Goal: Check status: Check status

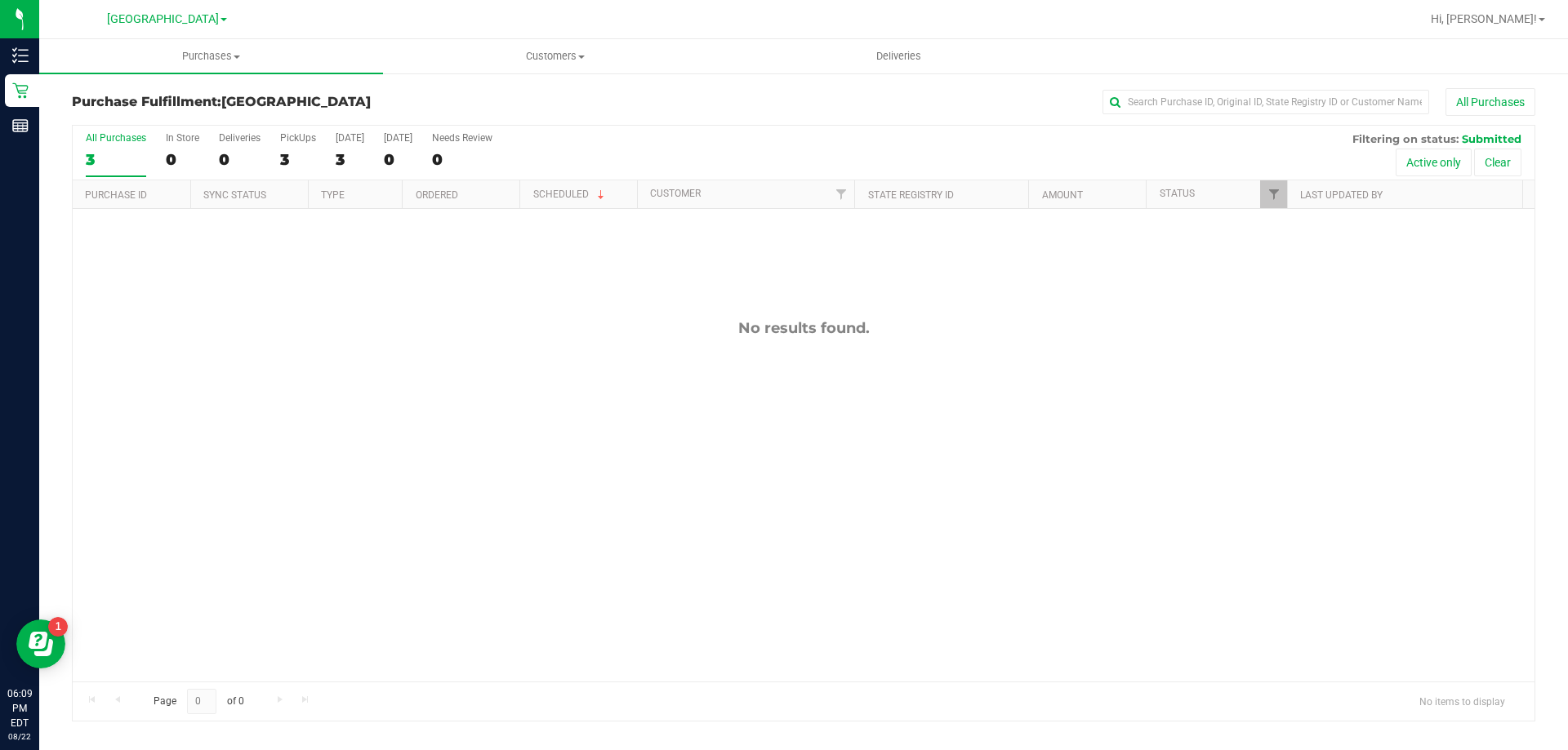
click at [330, 22] on div at bounding box center [856, 19] width 1128 height 31
click at [210, 63] on span "Purchases" at bounding box center [211, 57] width 344 height 14
click at [180, 111] on li "Fulfillment" at bounding box center [211, 118] width 344 height 20
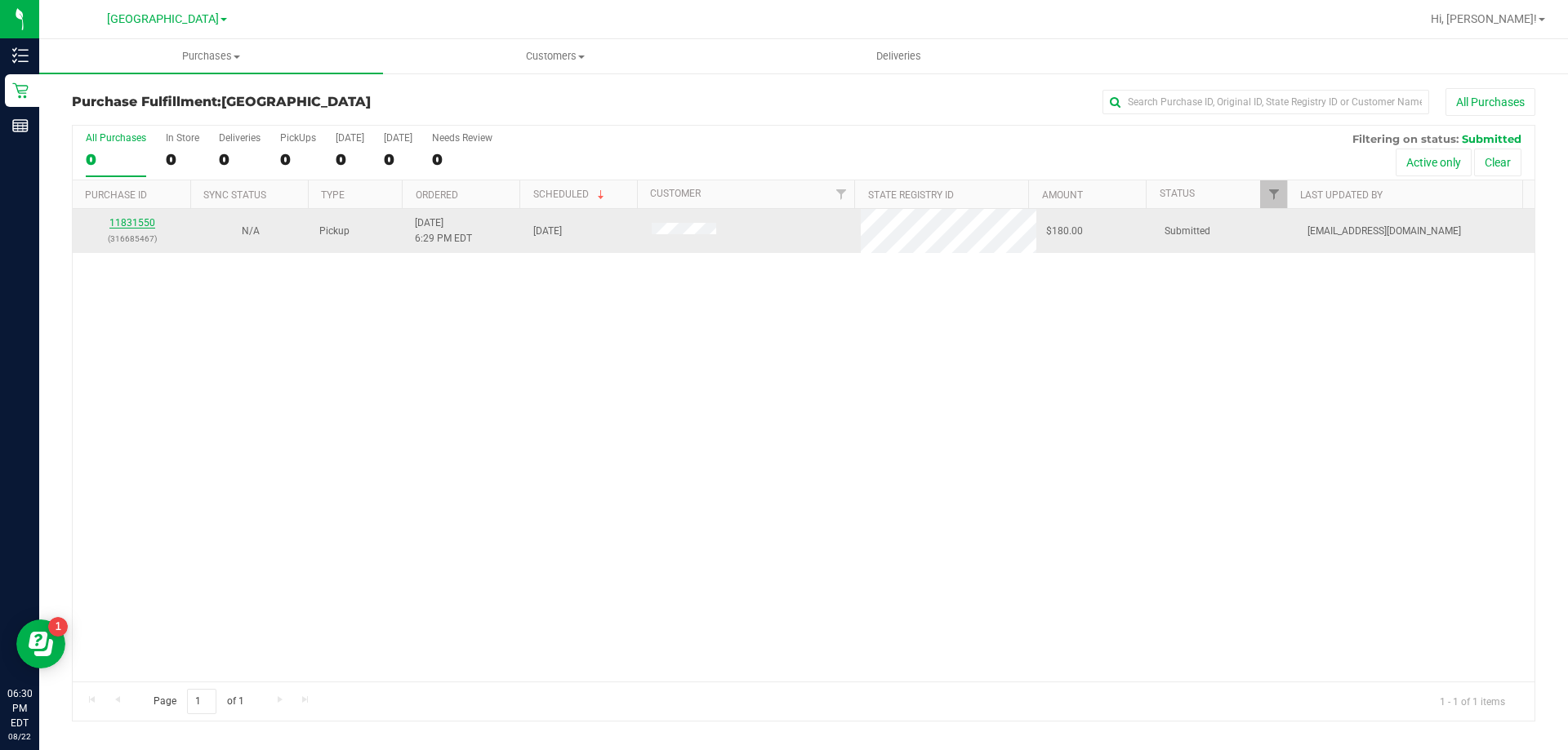
click at [140, 219] on link "11831550" at bounding box center [132, 222] width 46 height 12
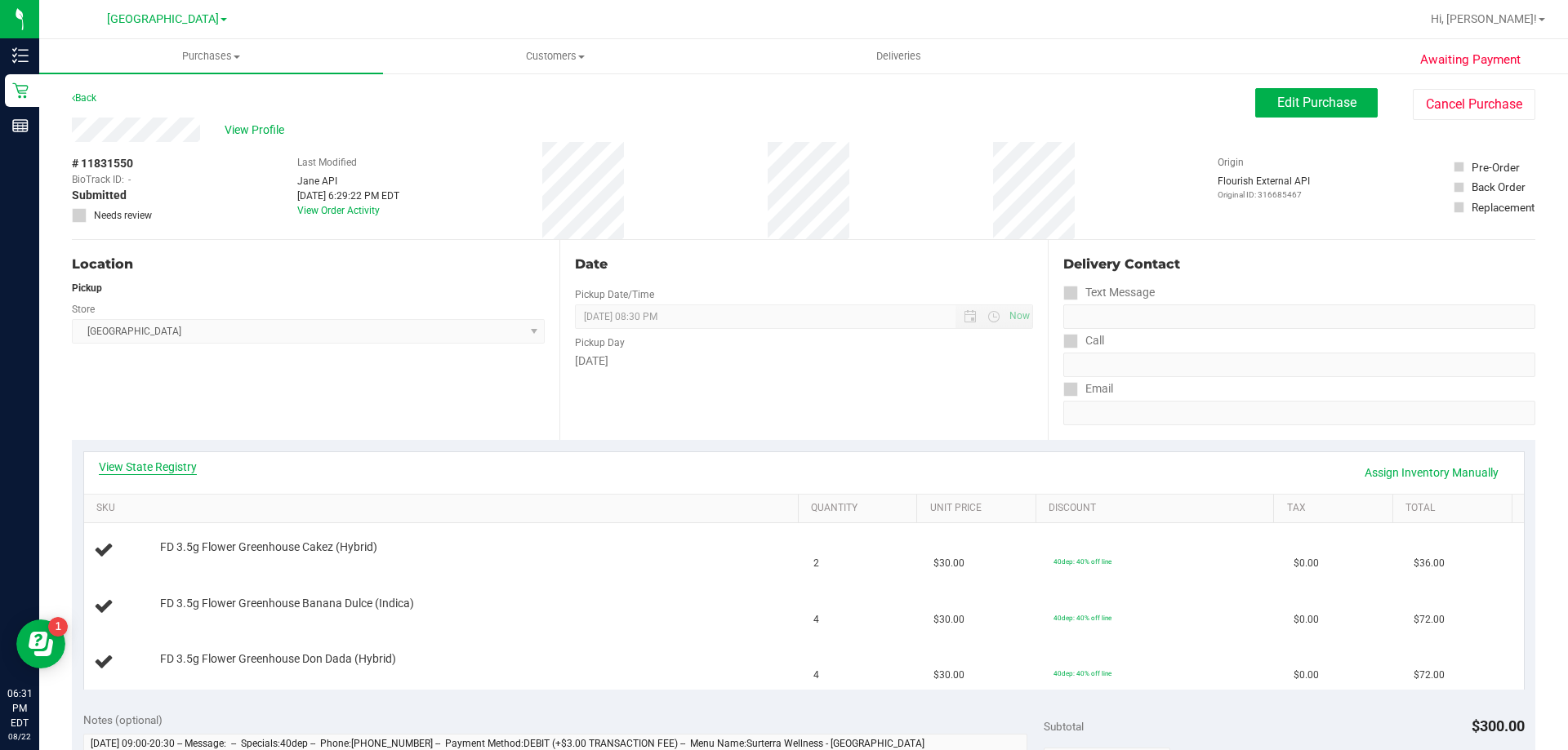
click at [170, 463] on link "View State Registry" at bounding box center [147, 467] width 98 height 16
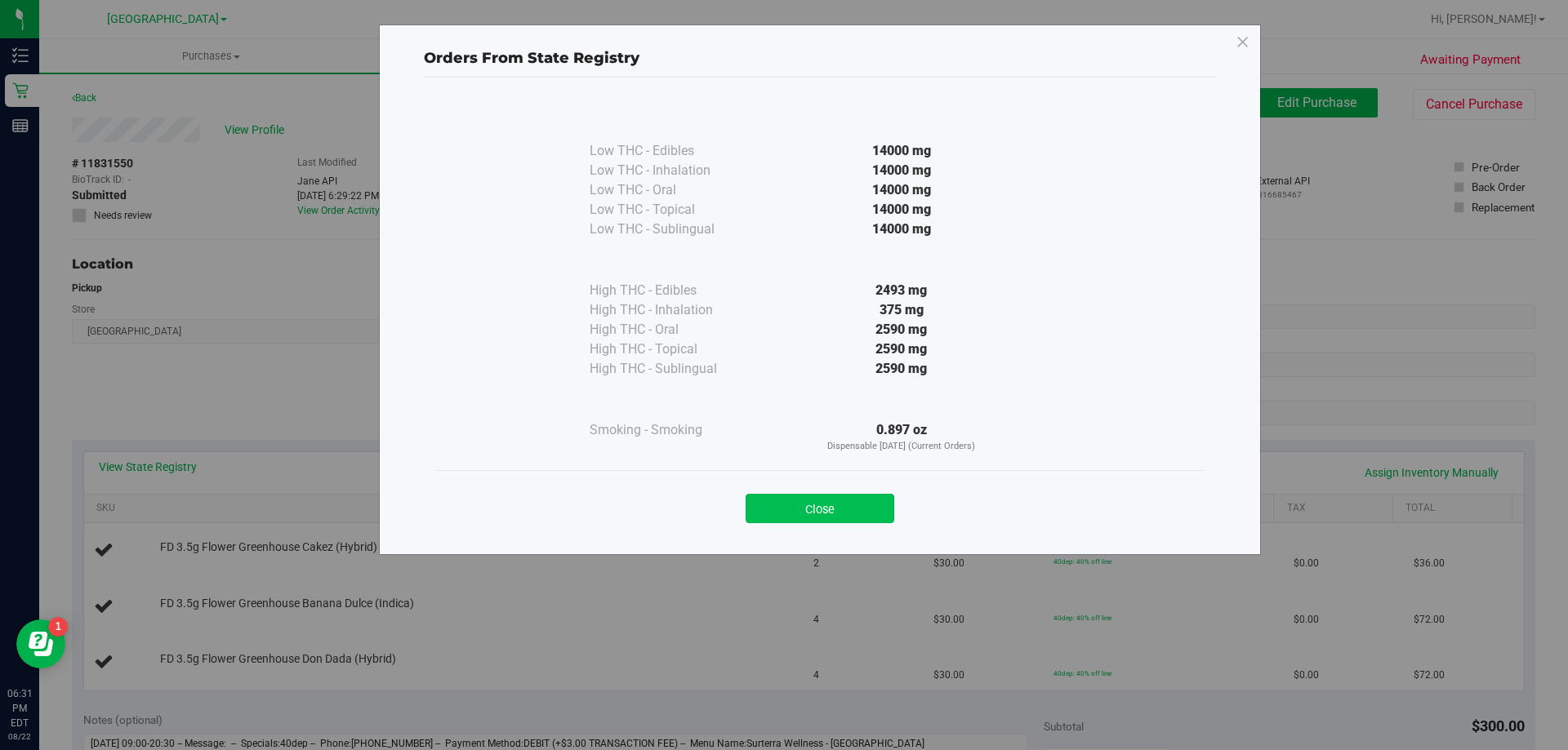
click at [794, 511] on button "Close" at bounding box center [820, 509] width 149 height 30
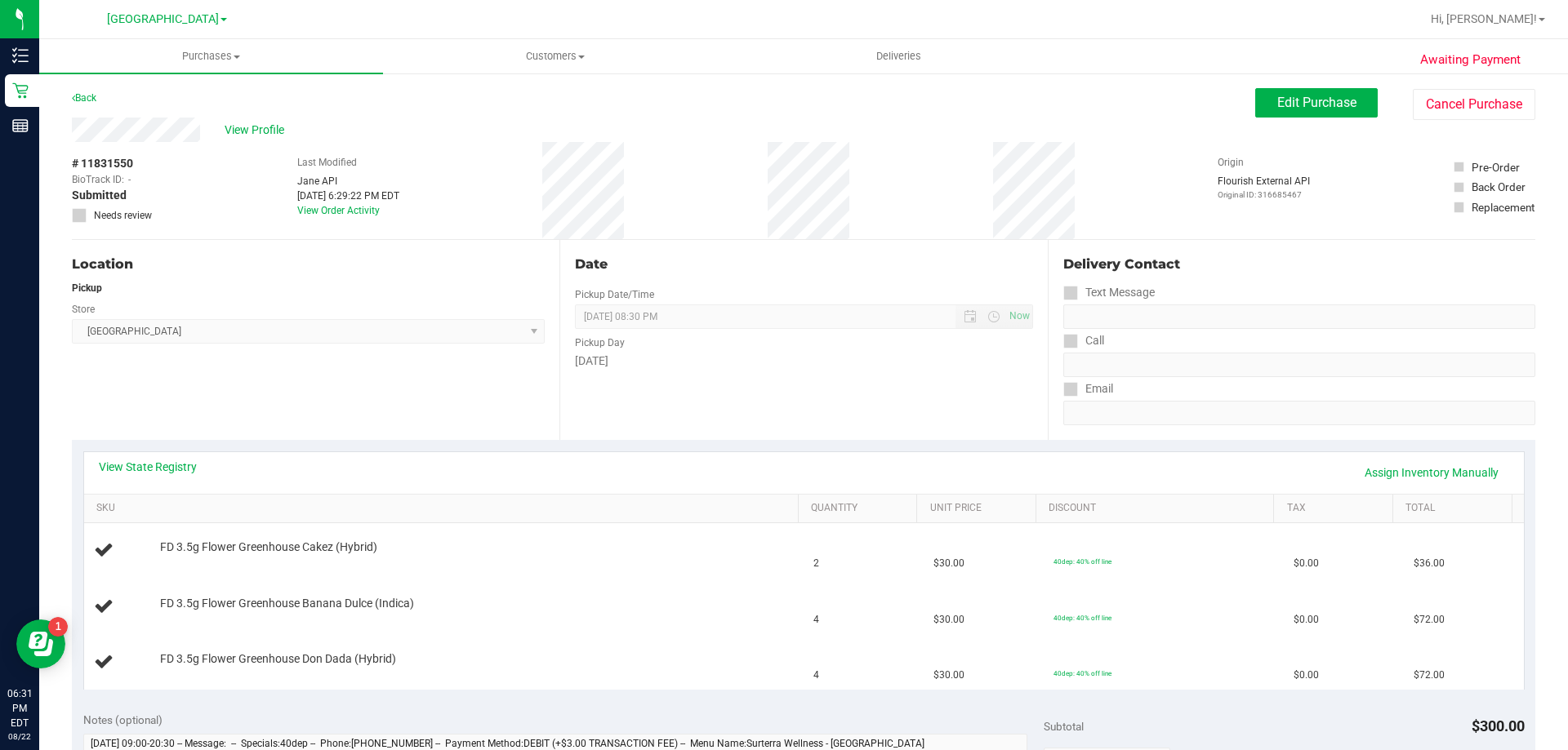
click at [764, 467] on div "View State Registry Assign Inventory Manually" at bounding box center [804, 472] width 1411 height 28
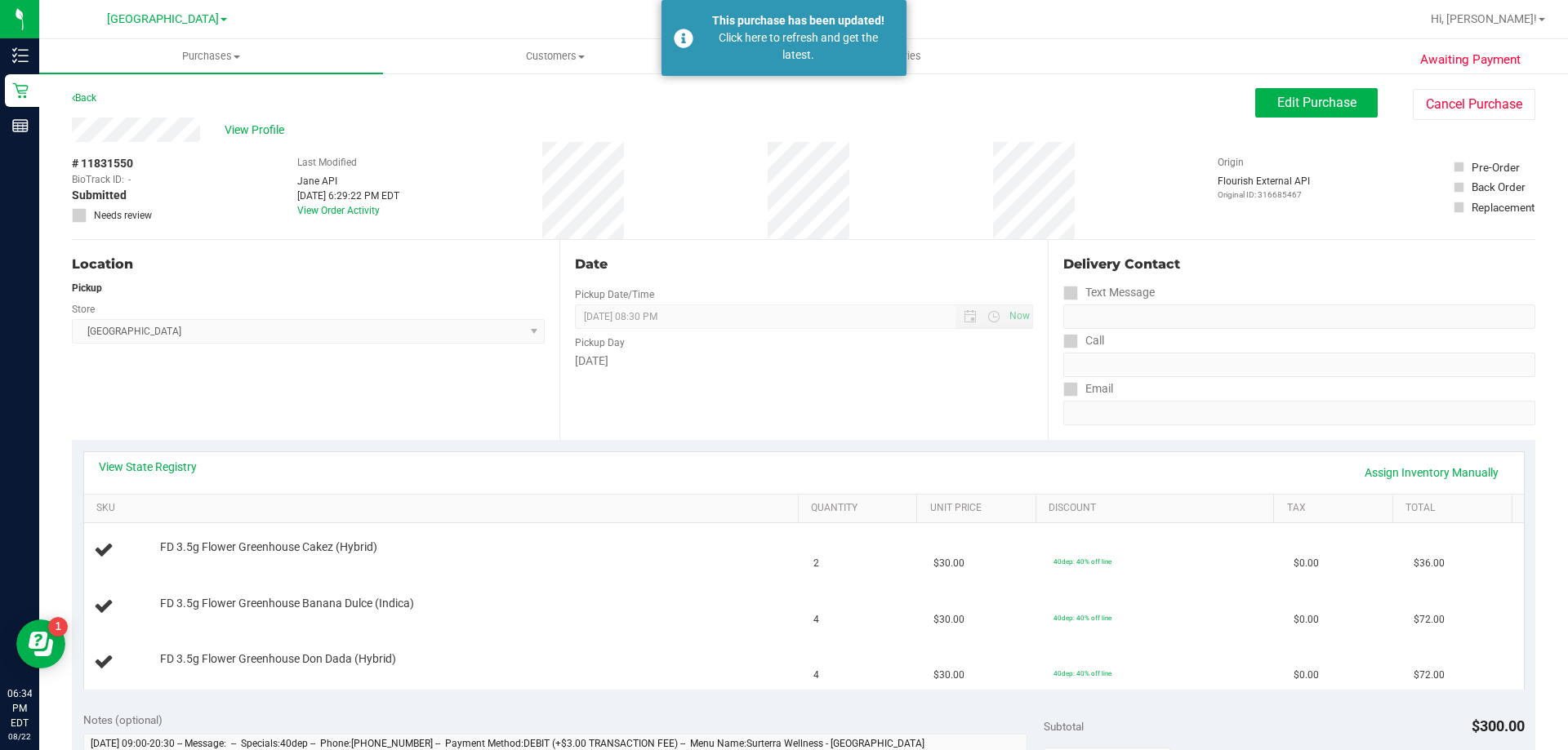
click at [600, 128] on div "View Profile" at bounding box center [663, 129] width 1184 height 24
